Goal: Find contact information: Find contact information

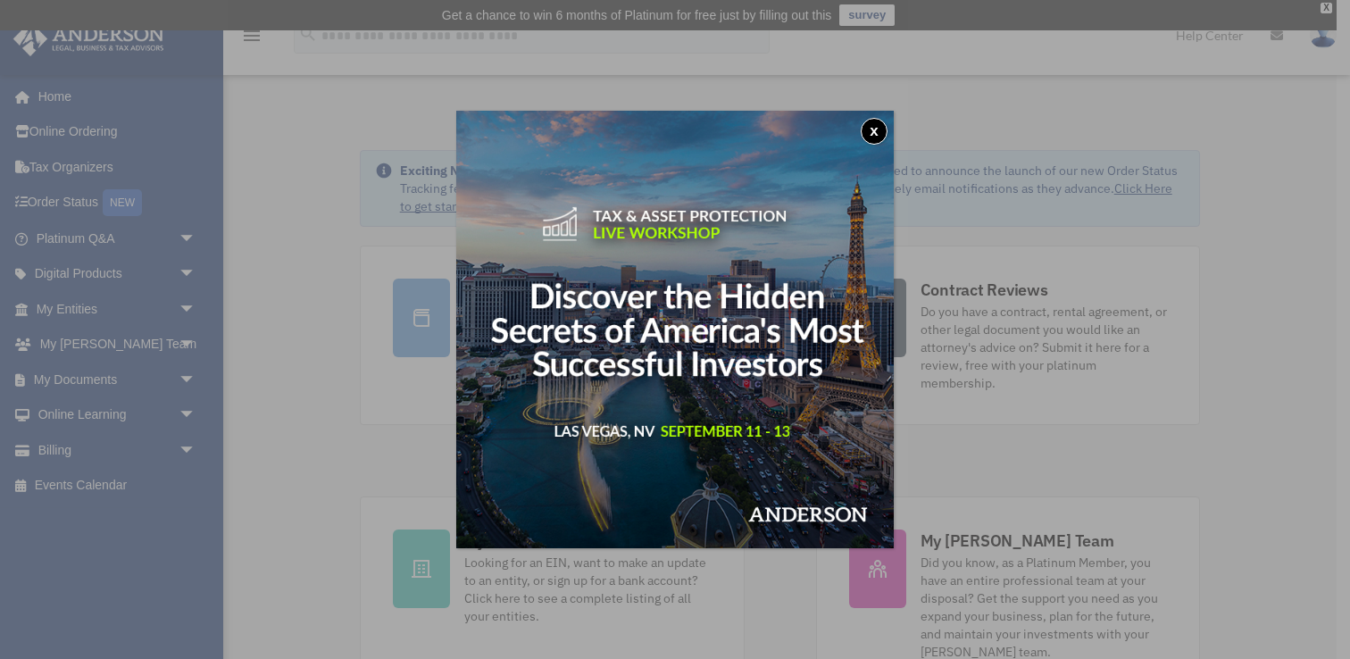
click at [875, 124] on button "x" at bounding box center [874, 131] width 27 height 27
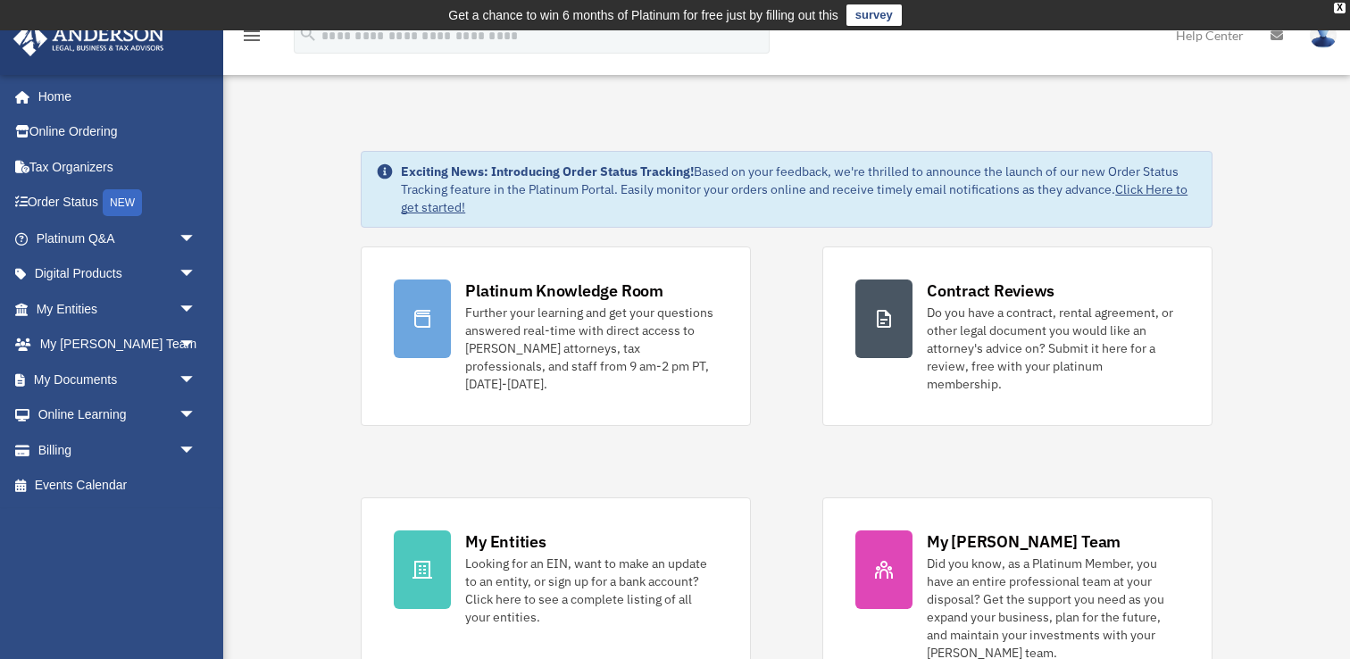
click at [1328, 34] on img at bounding box center [1323, 35] width 27 height 26
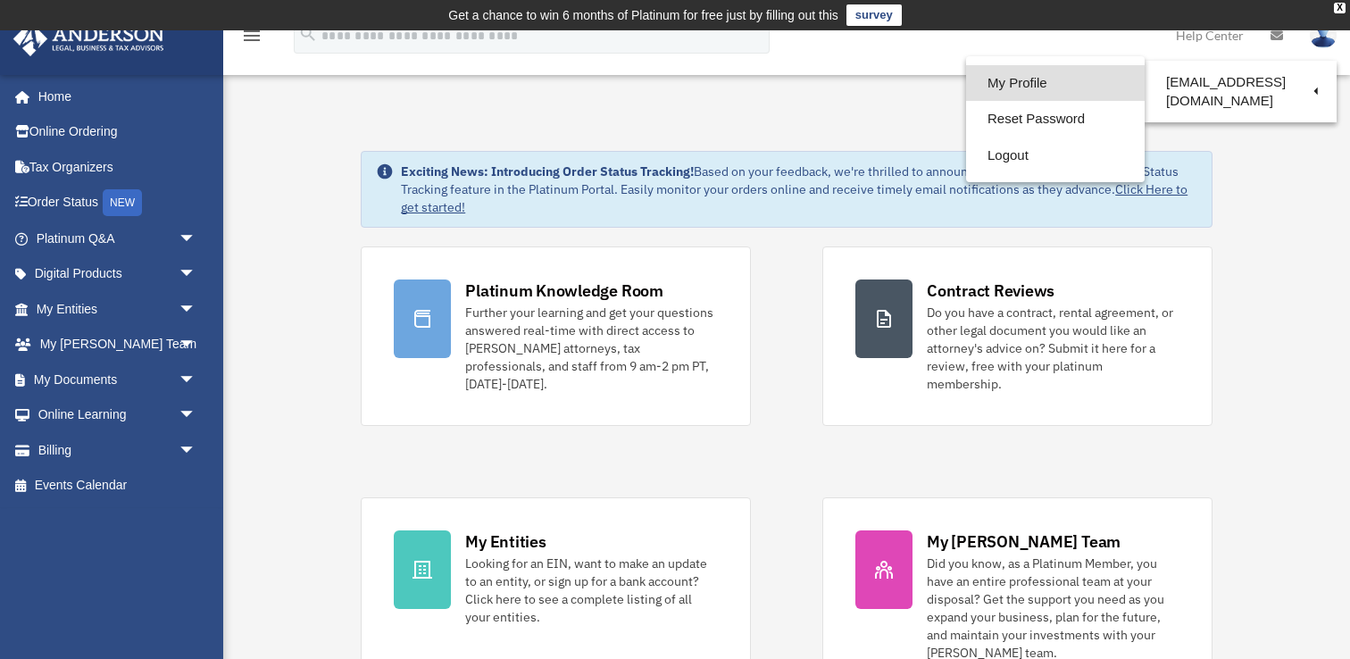
click at [1071, 81] on link "My Profile" at bounding box center [1055, 83] width 179 height 37
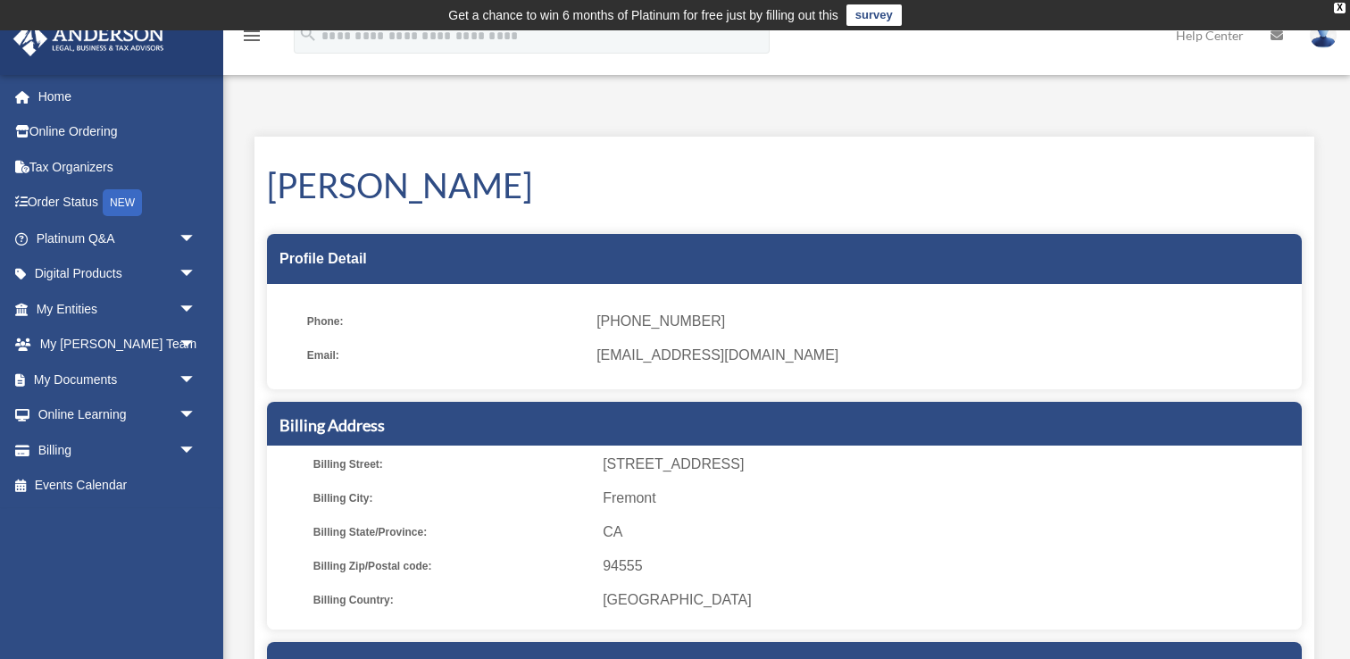
click at [817, 430] on h5 "Billing Address" at bounding box center [784, 425] width 1010 height 22
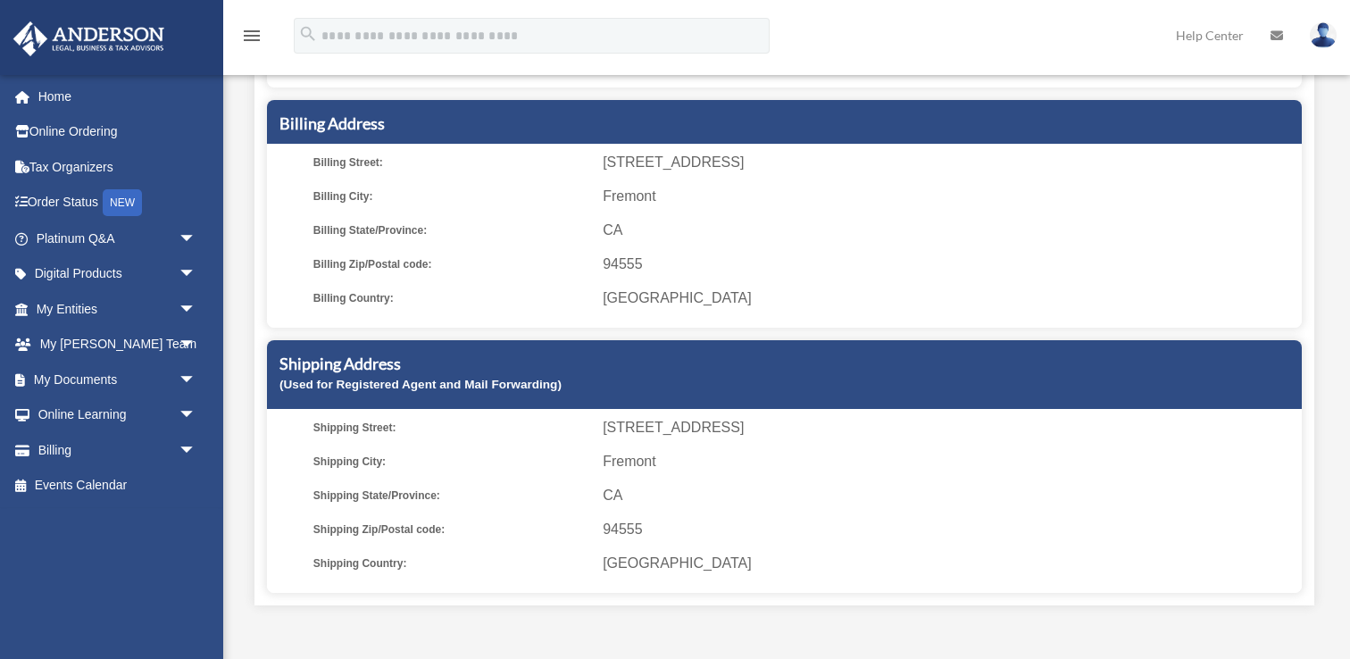
scroll to position [304, 0]
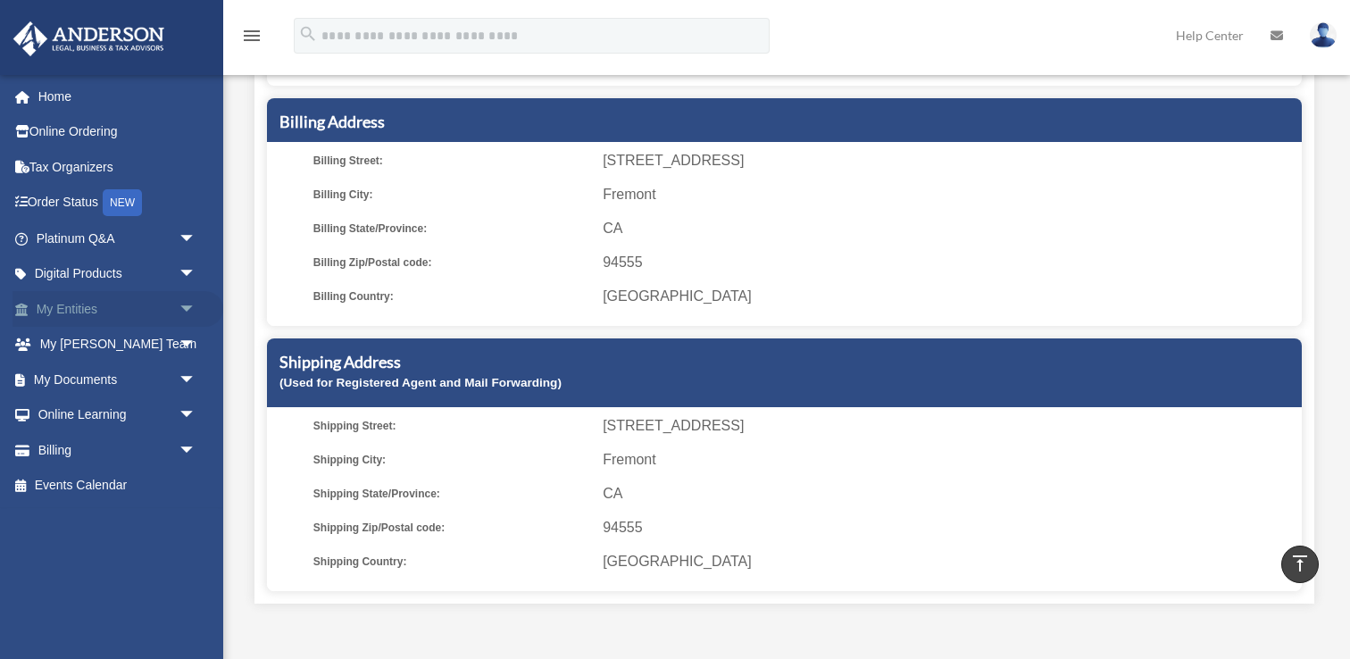
click at [87, 304] on link "My Entities arrow_drop_down" at bounding box center [117, 309] width 211 height 36
click at [180, 315] on span "arrow_drop_down" at bounding box center [197, 309] width 36 height 37
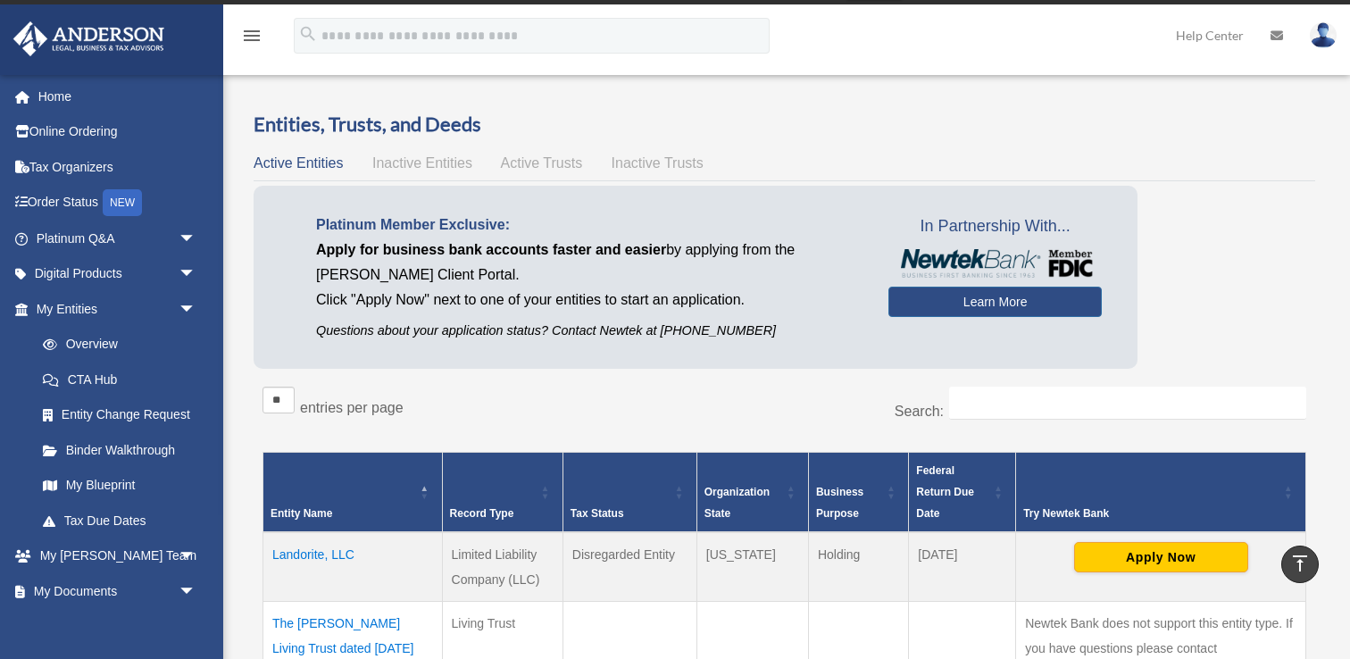
scroll to position [22, 0]
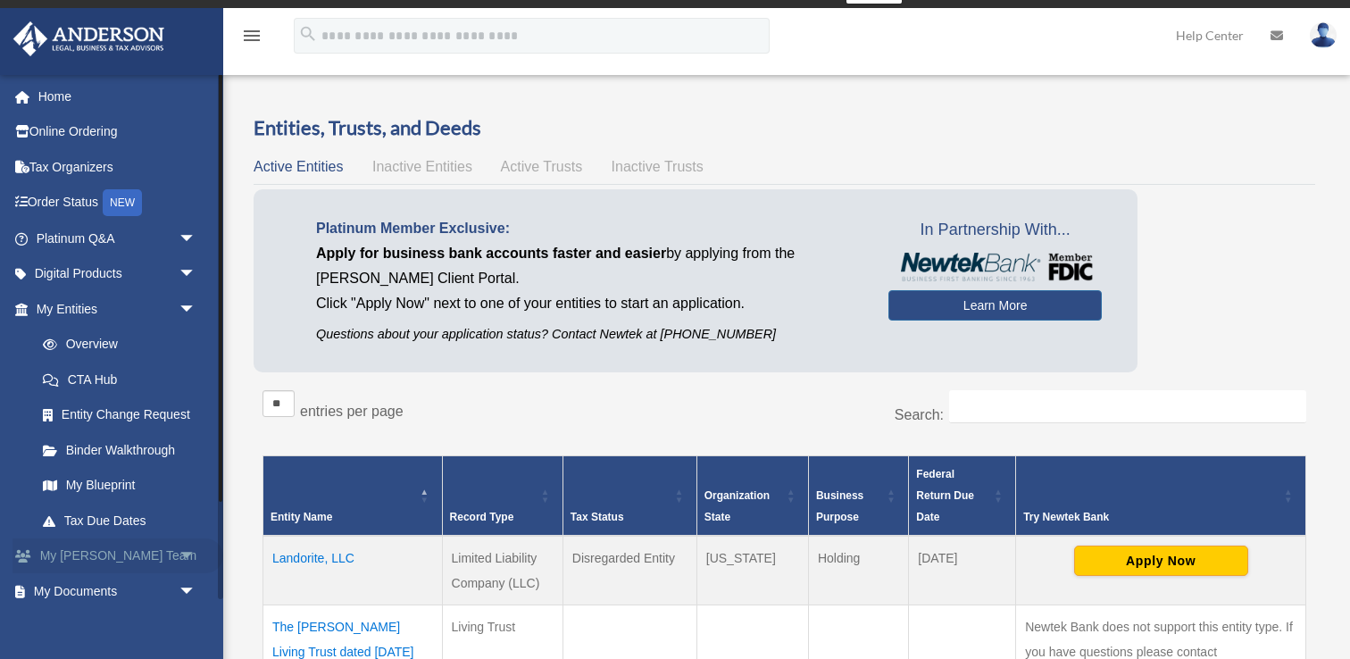
click at [183, 551] on span "arrow_drop_down" at bounding box center [197, 556] width 36 height 37
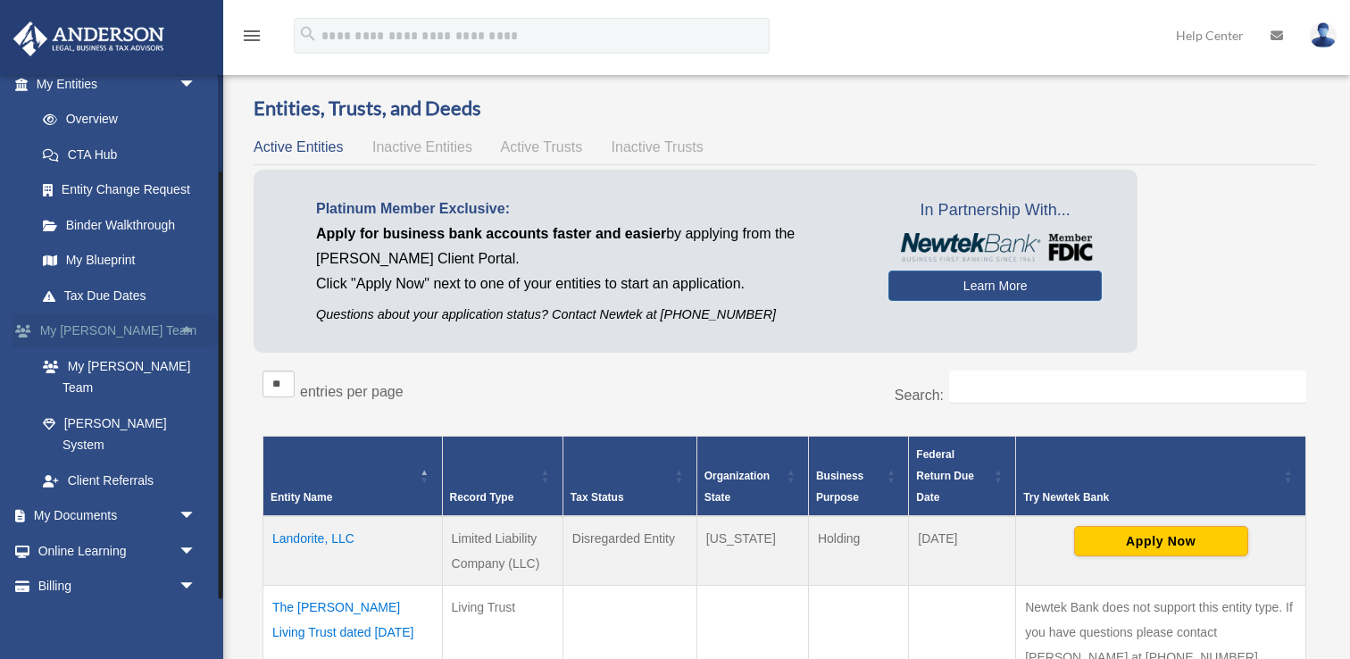
scroll to position [49, 0]
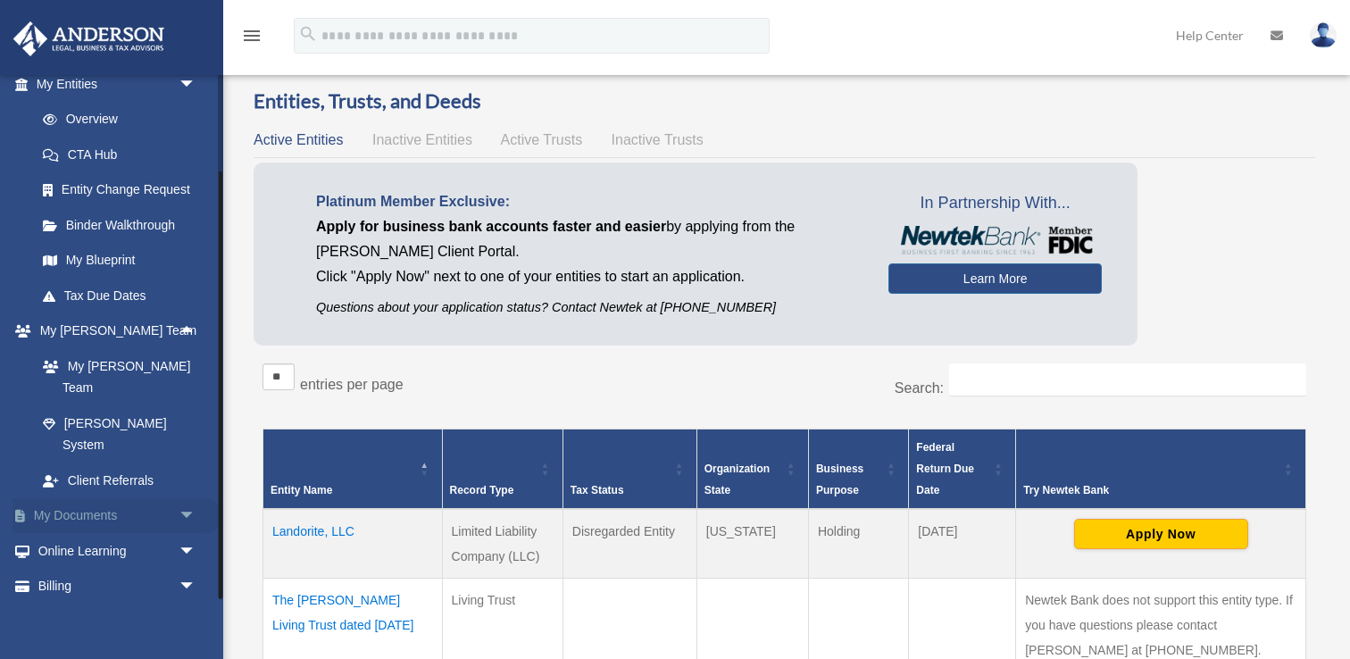
click at [179, 498] on span "arrow_drop_down" at bounding box center [197, 516] width 36 height 37
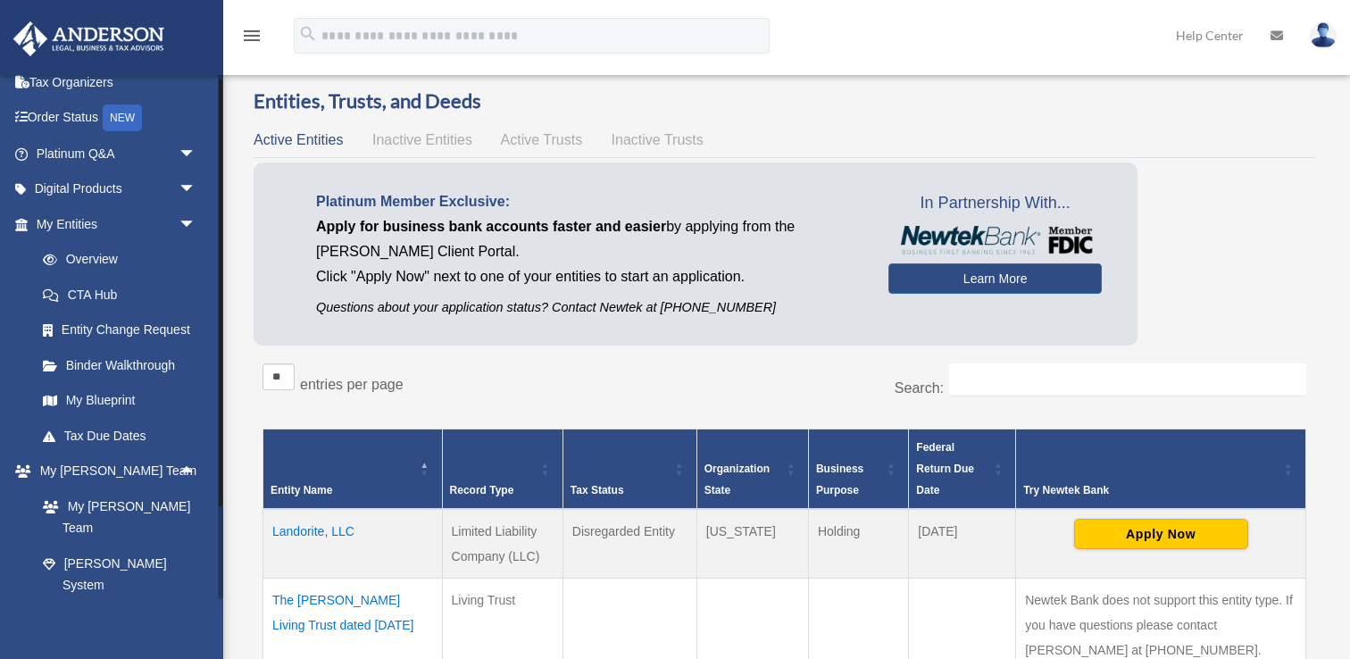
scroll to position [0, 0]
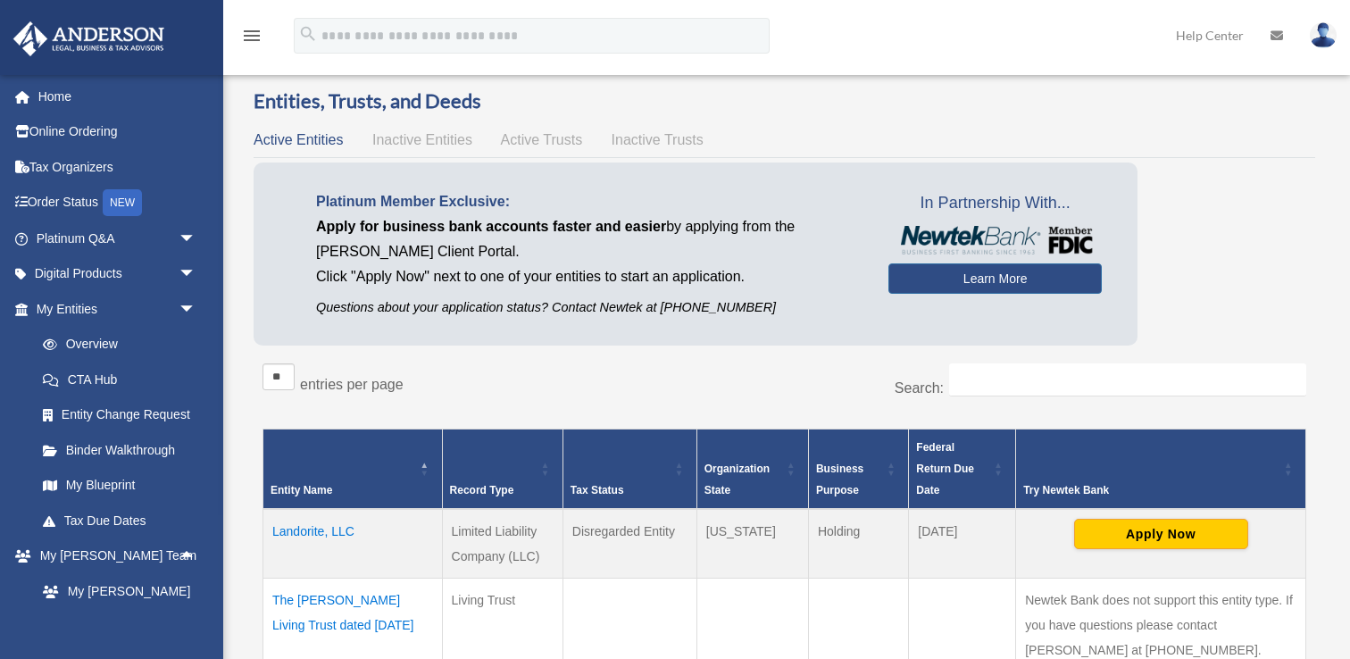
click at [1321, 37] on img at bounding box center [1323, 35] width 27 height 26
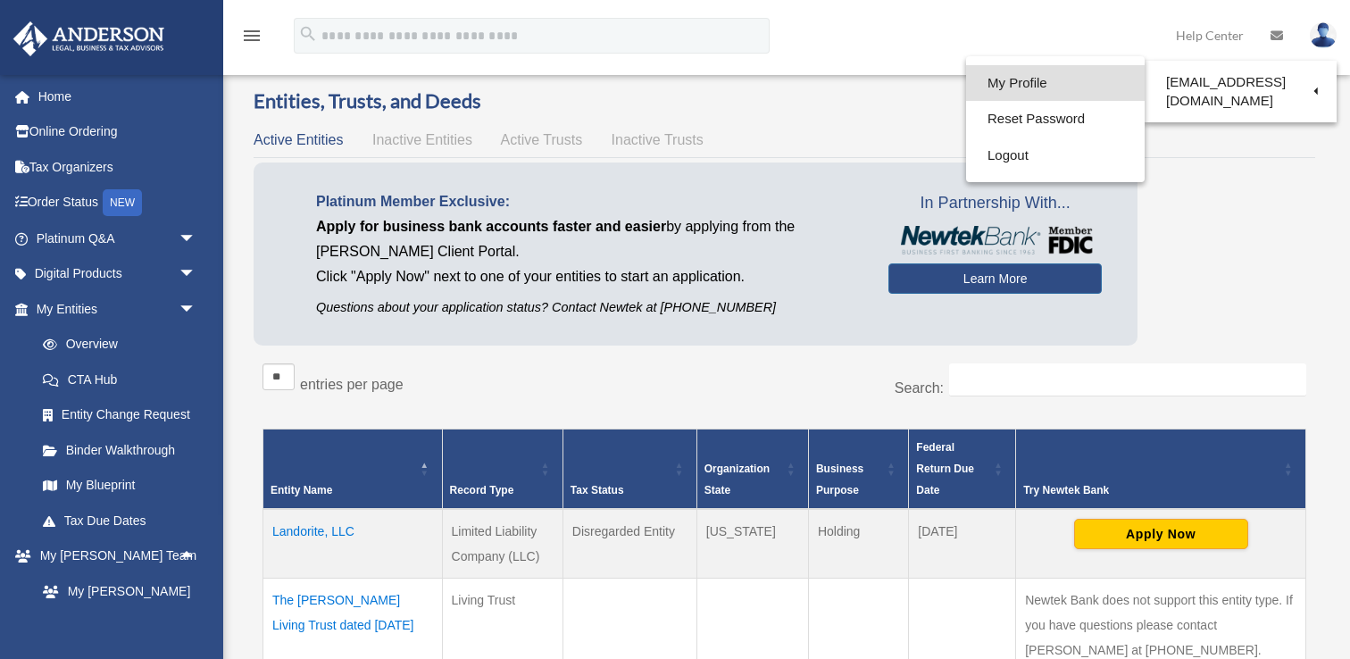
click at [1065, 90] on link "My Profile" at bounding box center [1055, 83] width 179 height 37
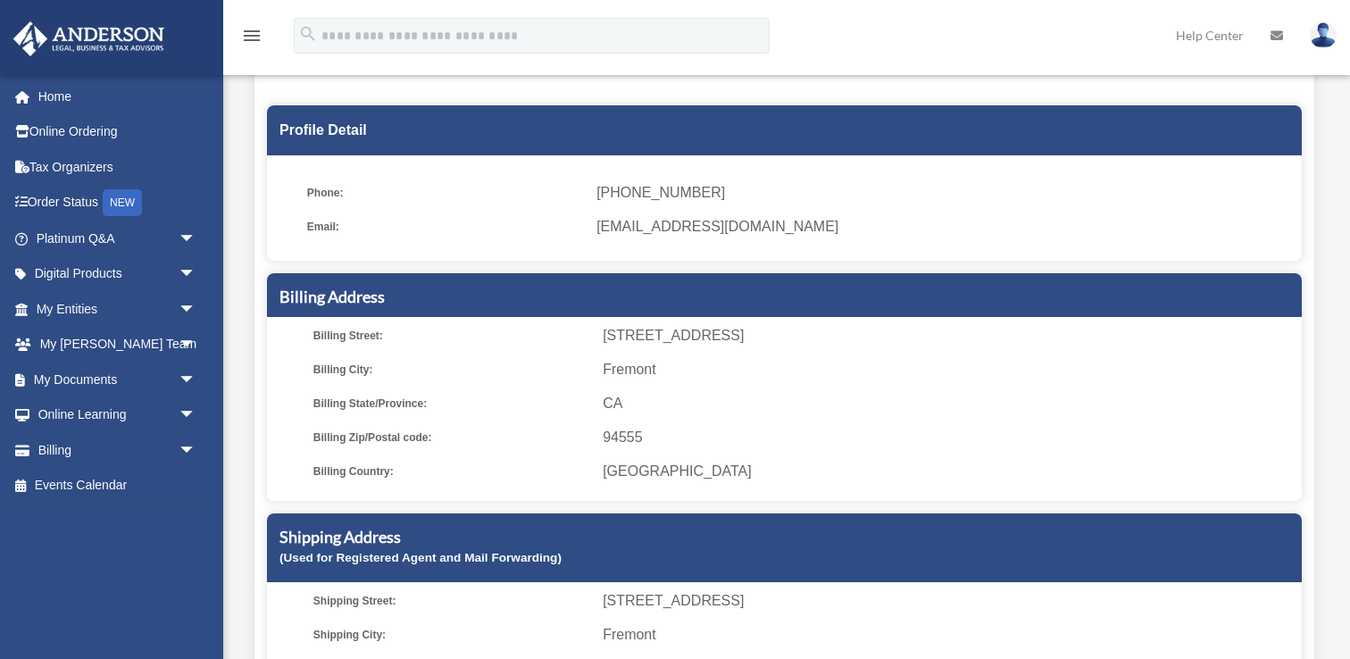
scroll to position [140, 0]
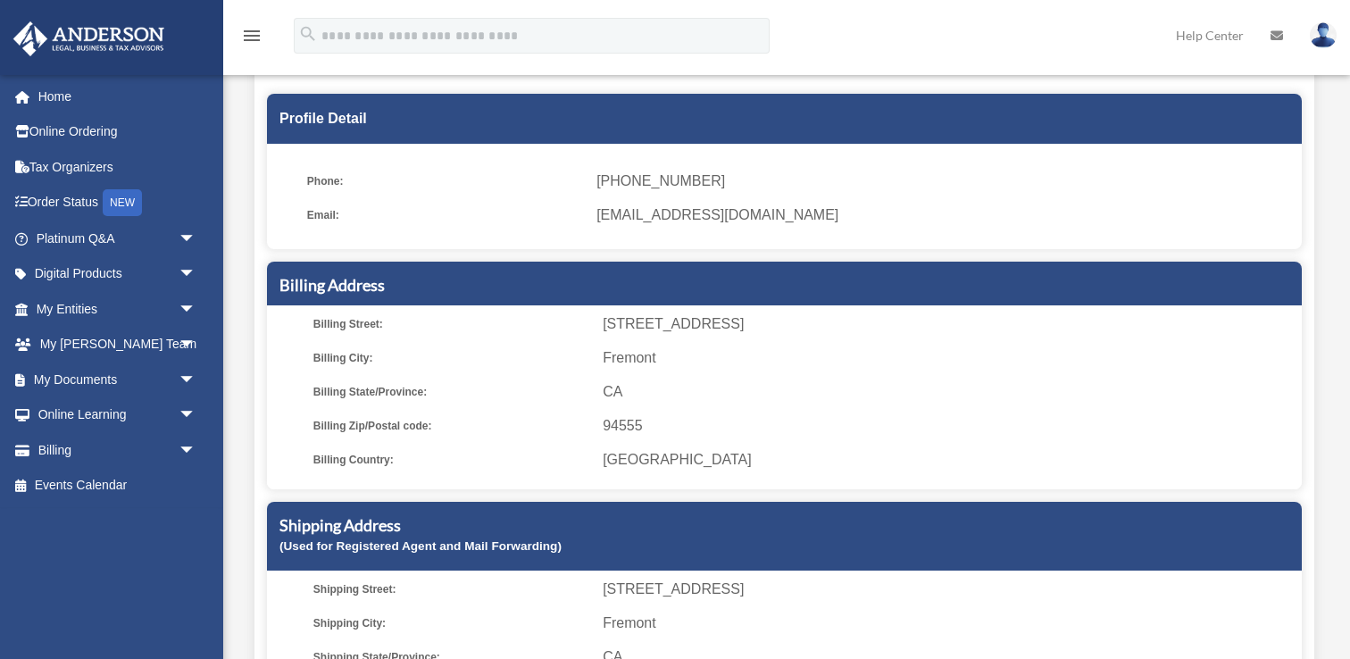
click at [794, 273] on div "Billing Address" at bounding box center [784, 284] width 1035 height 44
click at [400, 524] on h5 "Shipping Address" at bounding box center [784, 525] width 1010 height 22
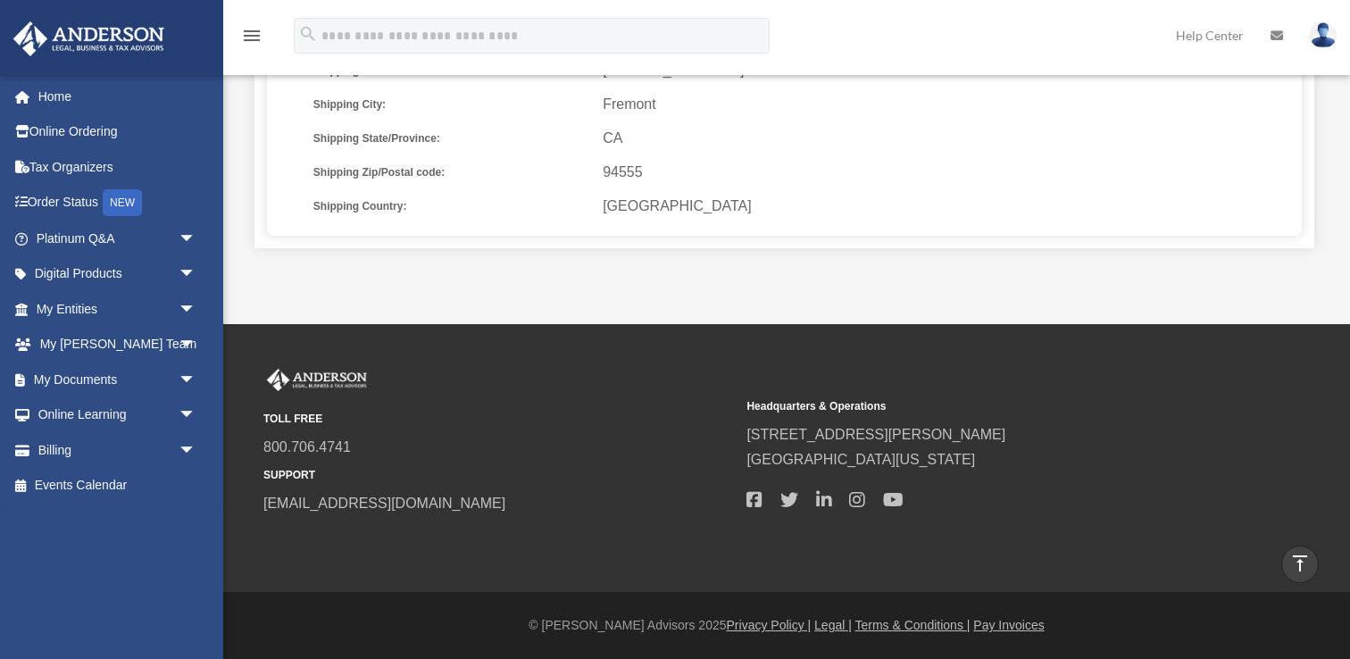
scroll to position [0, 0]
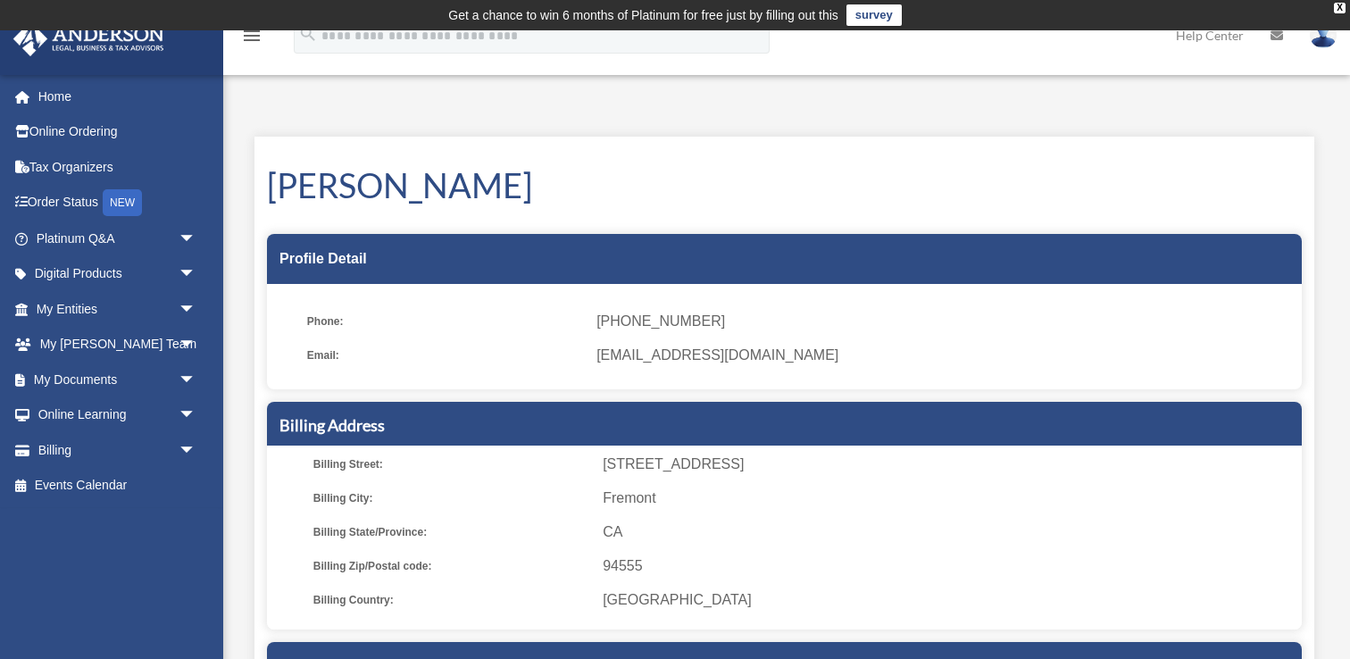
click at [1207, 40] on link "Help Center" at bounding box center [1209, 35] width 95 height 71
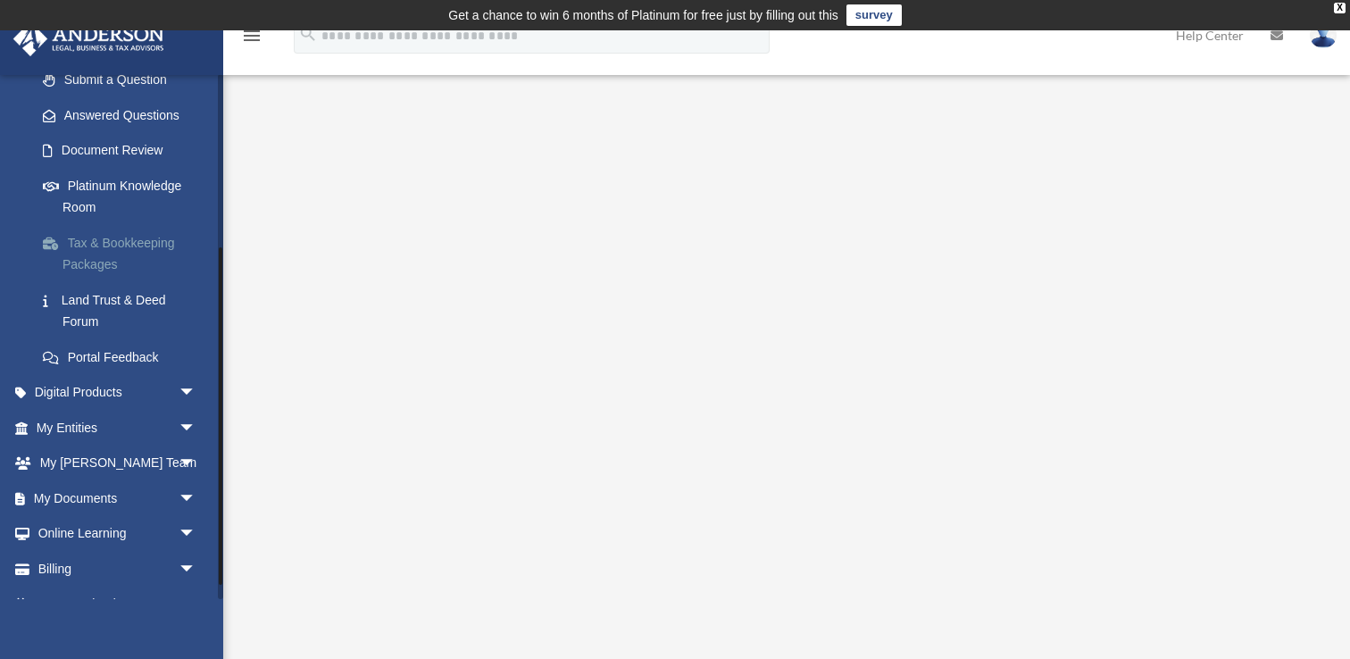
scroll to position [269, 0]
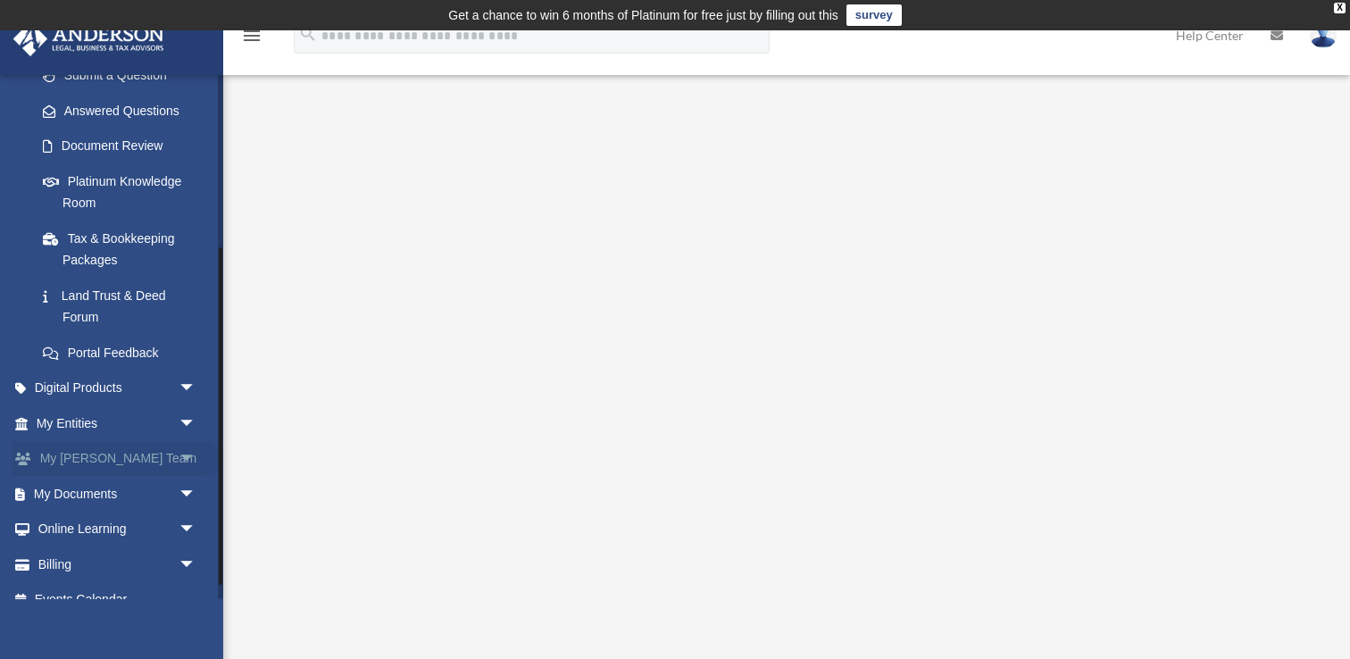
click at [154, 462] on link "My Anderson Team arrow_drop_down" at bounding box center [117, 459] width 211 height 36
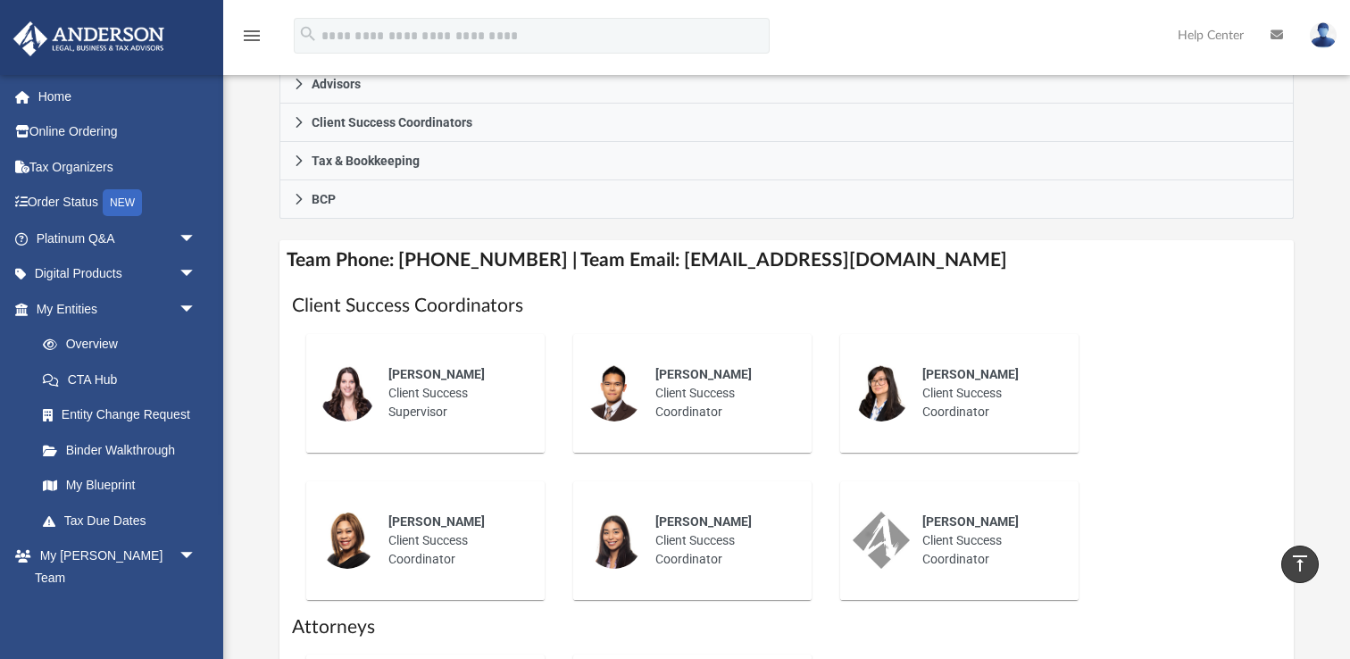
scroll to position [569, 0]
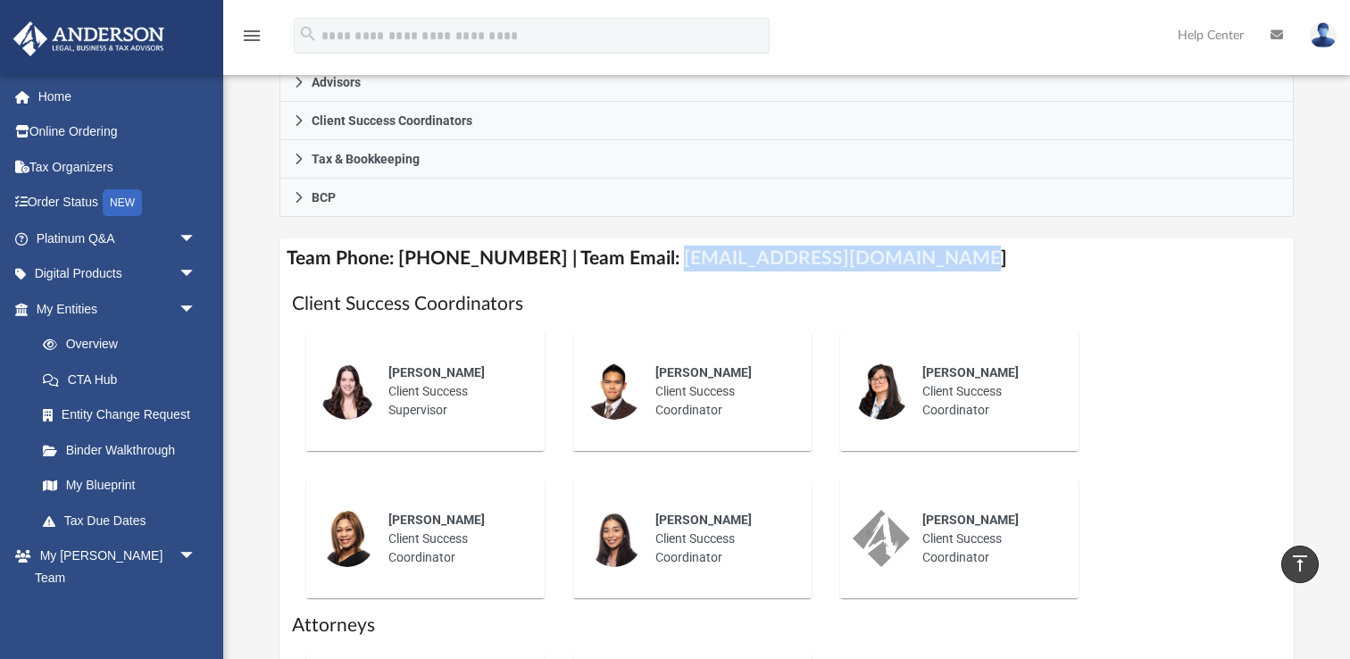
drag, startPoint x: 912, startPoint y: 259, endPoint x: 650, endPoint y: 256, distance: 261.6
click at [650, 256] on h4 "Team Phone: [PHONE_NUMBER] | Team Email: [EMAIL_ADDRESS][DOMAIN_NAME]" at bounding box center [786, 258] width 1014 height 40
copy h4 "[EMAIL_ADDRESS][DOMAIN_NAME]"
click at [98, 341] on link "Overview" at bounding box center [124, 345] width 198 height 36
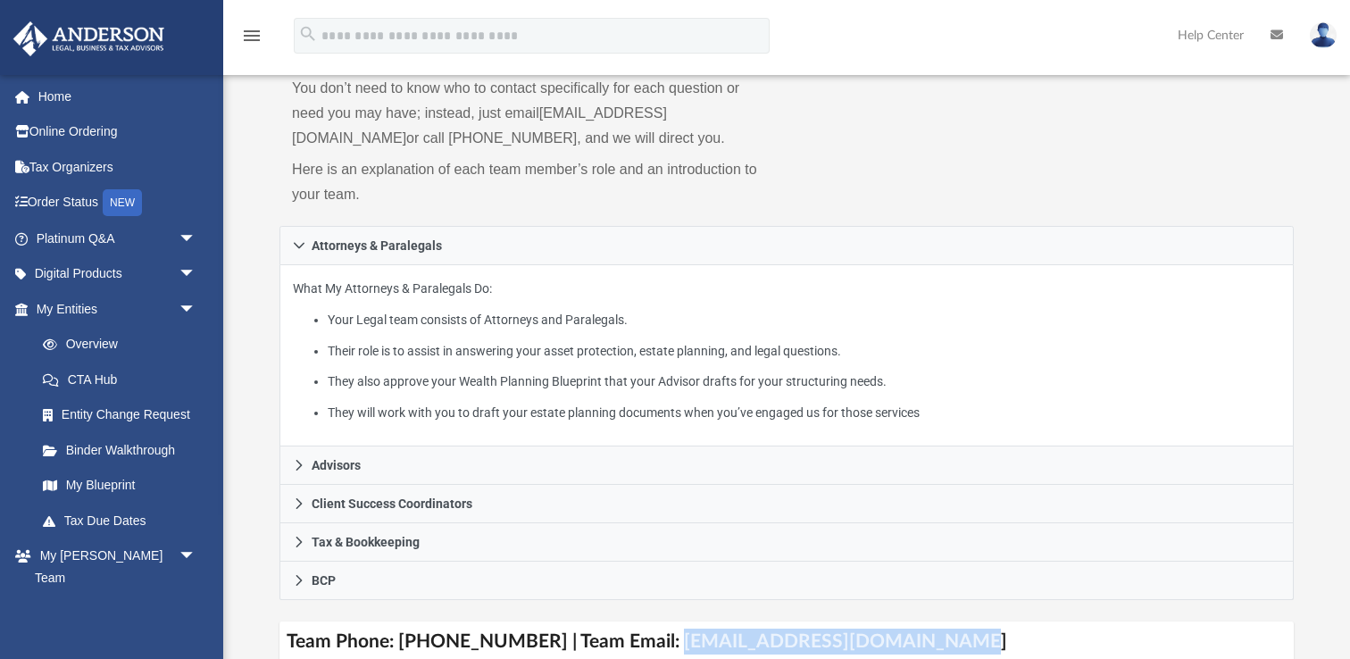
scroll to position [187, 0]
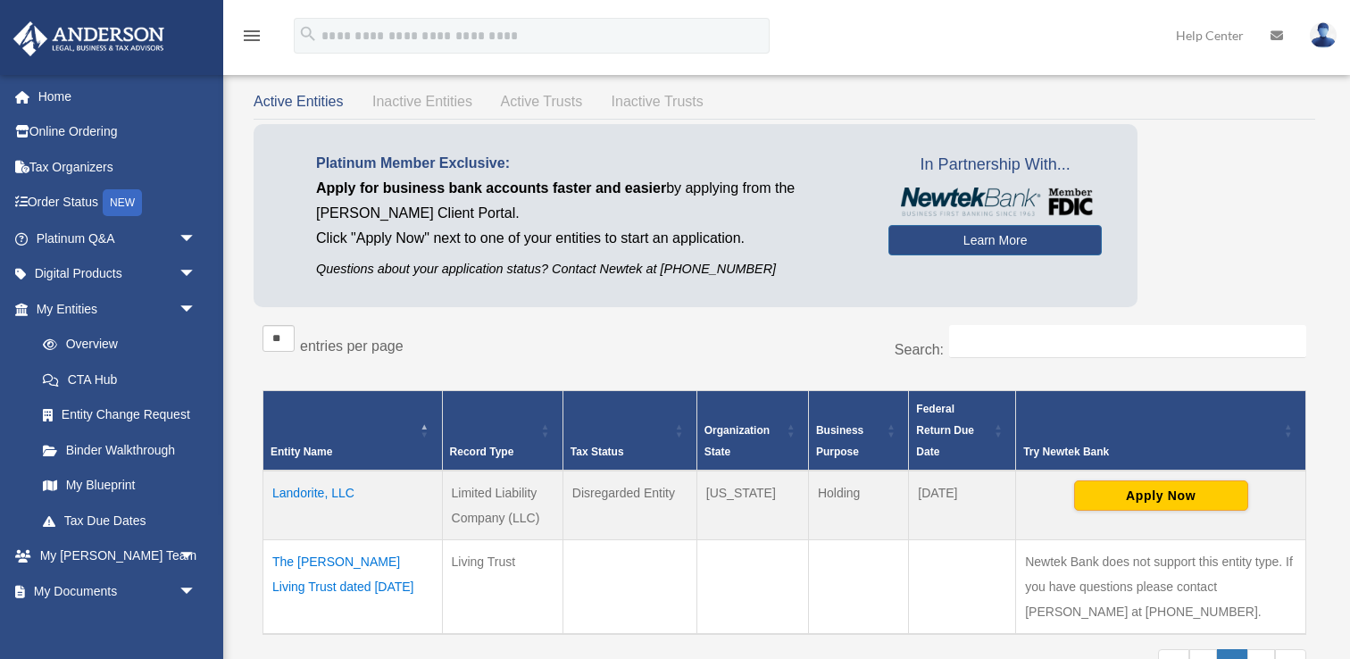
scroll to position [95, 0]
